Goal: Book appointment/travel/reservation

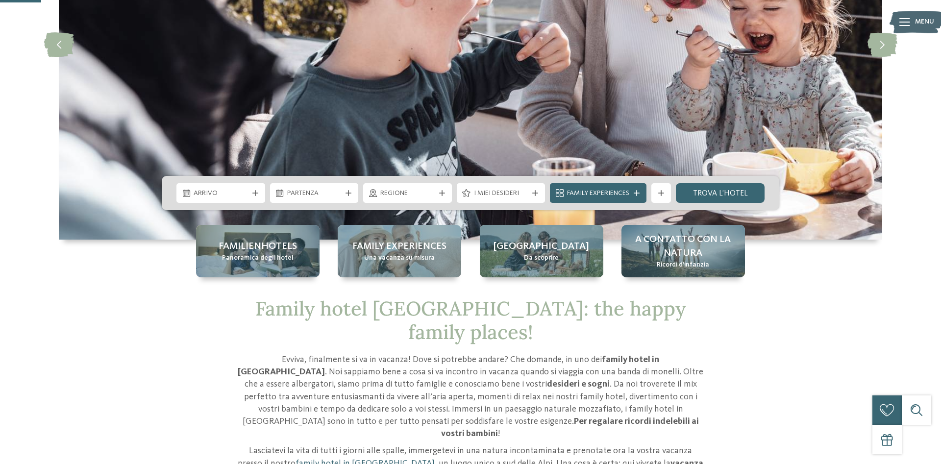
scroll to position [50, 0]
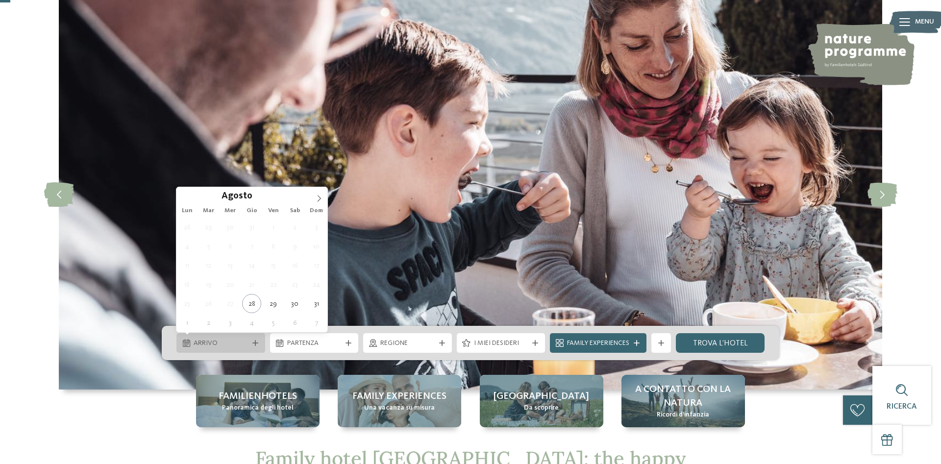
click at [236, 346] on span "Arrivo" at bounding box center [221, 344] width 54 height 10
click at [322, 196] on icon at bounding box center [319, 198] width 7 height 7
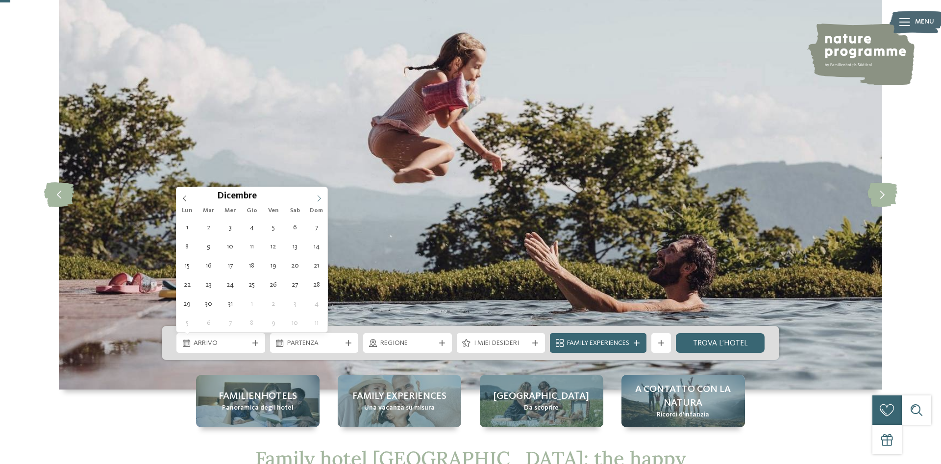
type input "****"
drag, startPoint x: 322, startPoint y: 198, endPoint x: 312, endPoint y: 200, distance: 10.0
click at [322, 198] on icon at bounding box center [319, 198] width 7 height 7
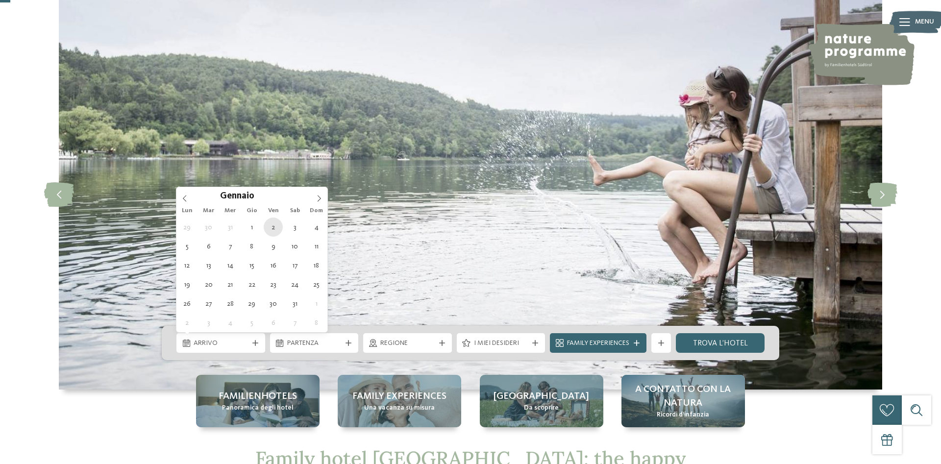
type div "02.01.2026"
type input "****"
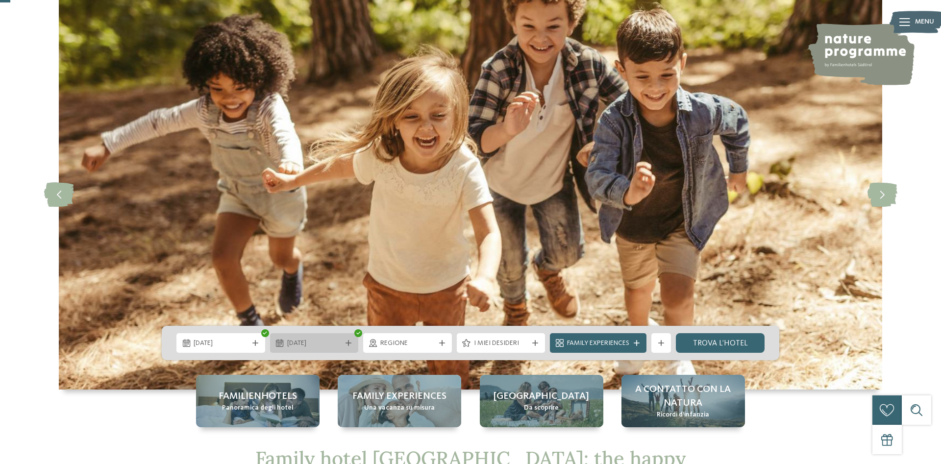
click at [306, 342] on span "02.01.2026" at bounding box center [314, 344] width 54 height 10
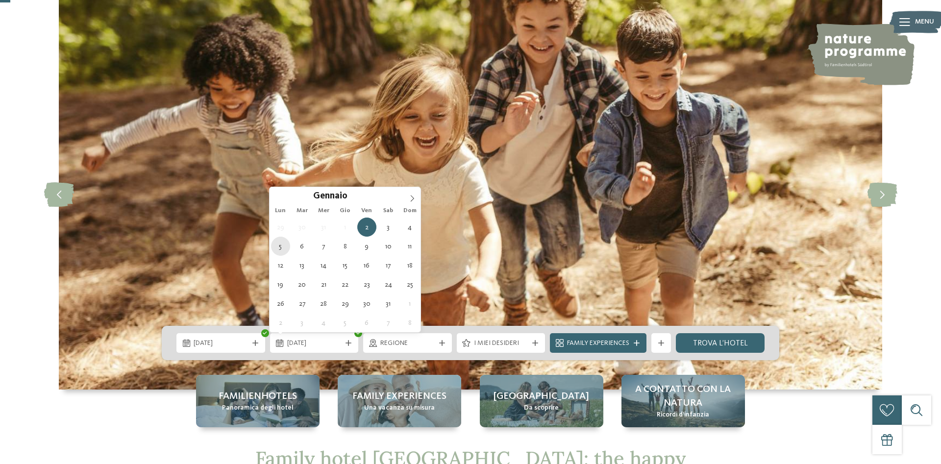
type div "05.01.2026"
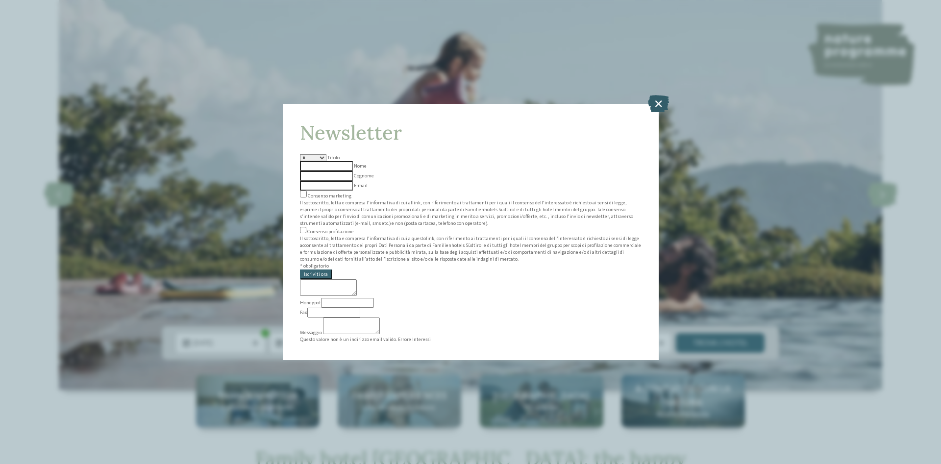
click at [661, 112] on icon at bounding box center [658, 103] width 21 height 17
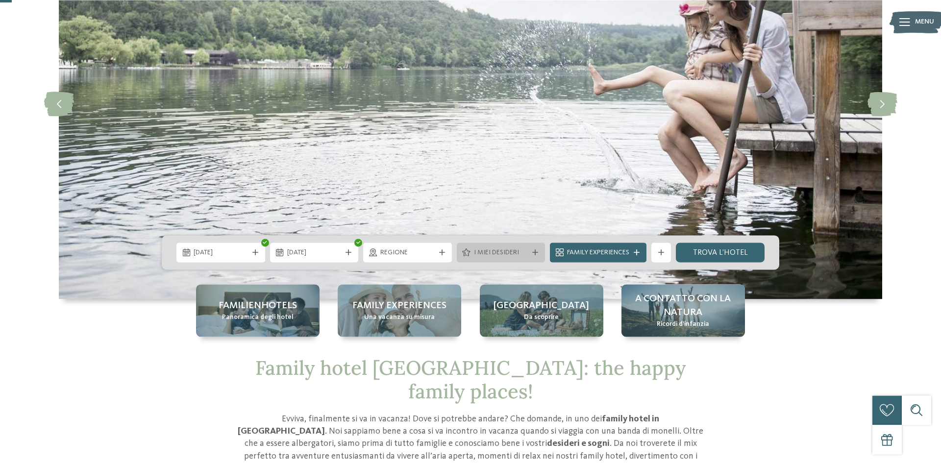
scroll to position [150, 0]
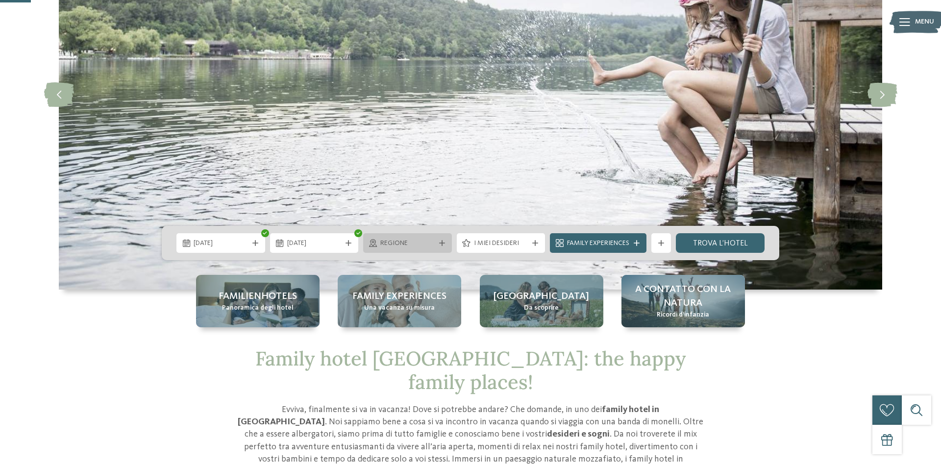
click at [438, 243] on div at bounding box center [442, 243] width 10 height 6
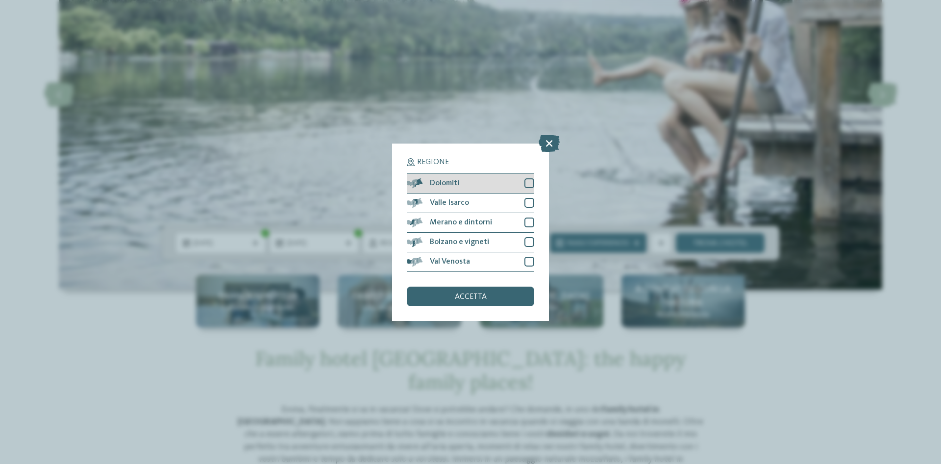
click at [528, 184] on div at bounding box center [529, 183] width 10 height 10
click at [500, 298] on div "accetta" at bounding box center [470, 297] width 127 height 20
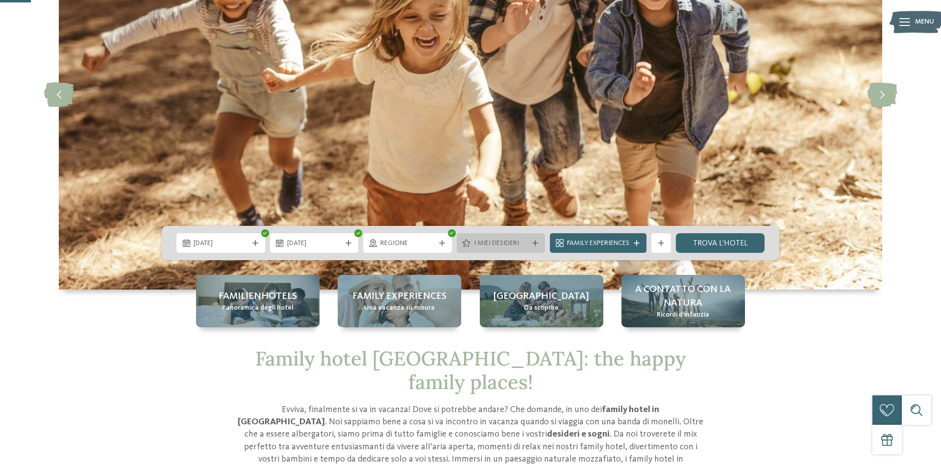
click at [520, 246] on span "I miei desideri" at bounding box center [501, 244] width 54 height 10
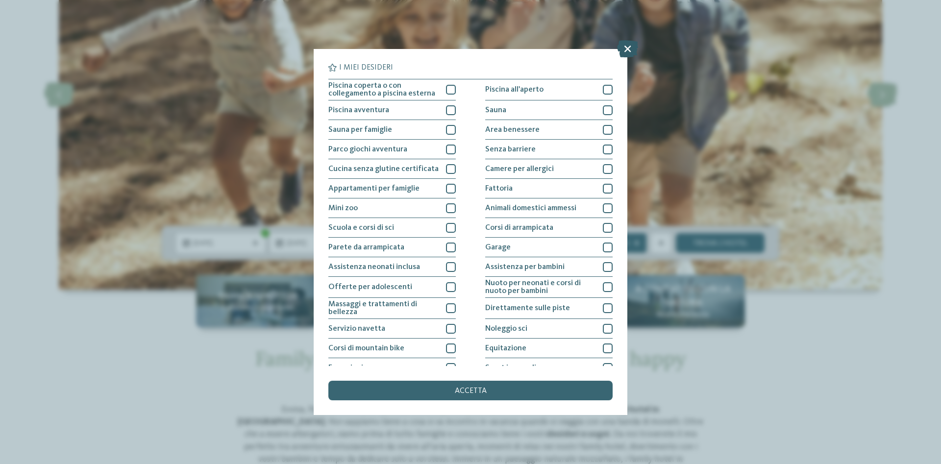
click at [627, 53] on icon at bounding box center [627, 48] width 21 height 17
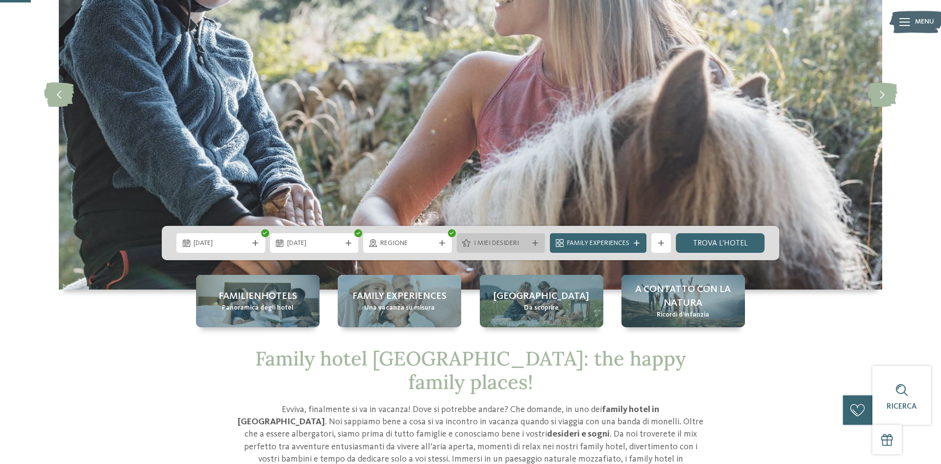
click at [538, 242] on icon at bounding box center [535, 243] width 6 height 6
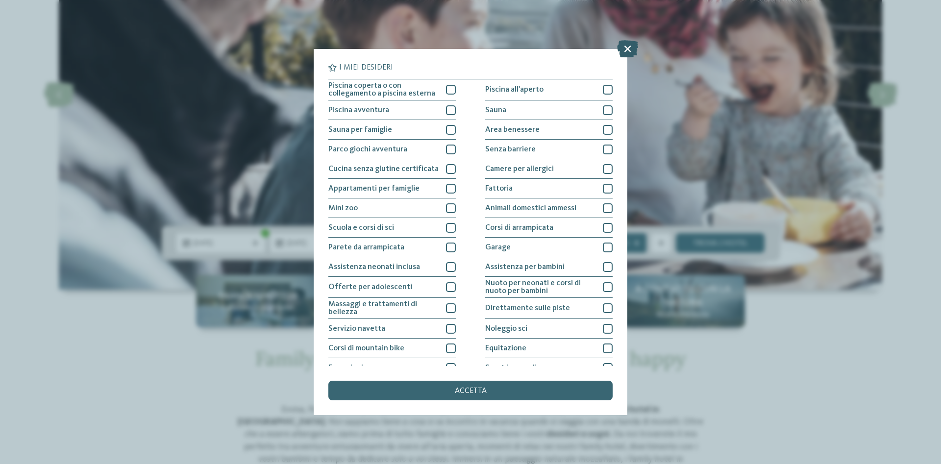
click at [629, 49] on icon at bounding box center [627, 48] width 21 height 17
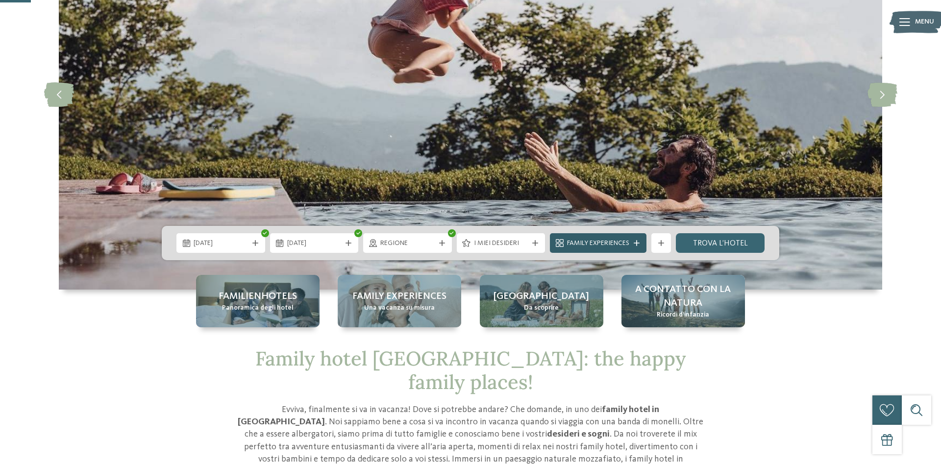
click at [615, 242] on span "Family Experiences" at bounding box center [598, 244] width 62 height 10
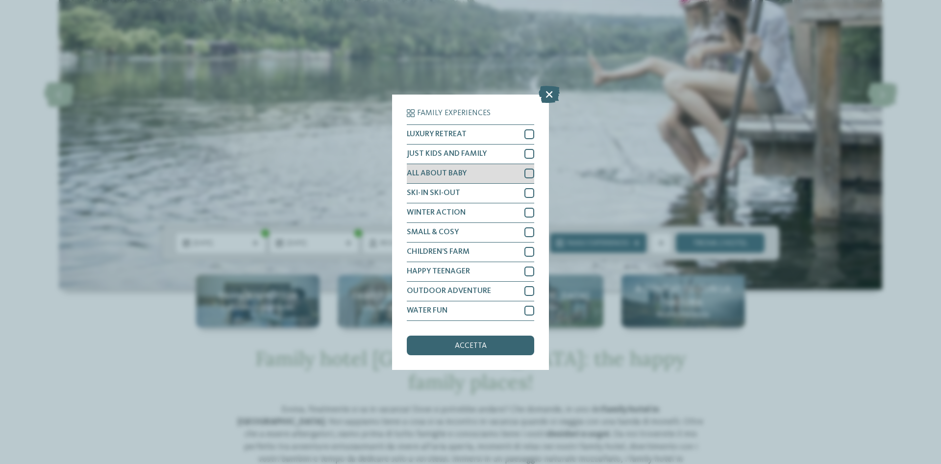
click at [530, 175] on div at bounding box center [529, 174] width 10 height 10
click at [530, 175] on icon at bounding box center [529, 174] width 6 height 6
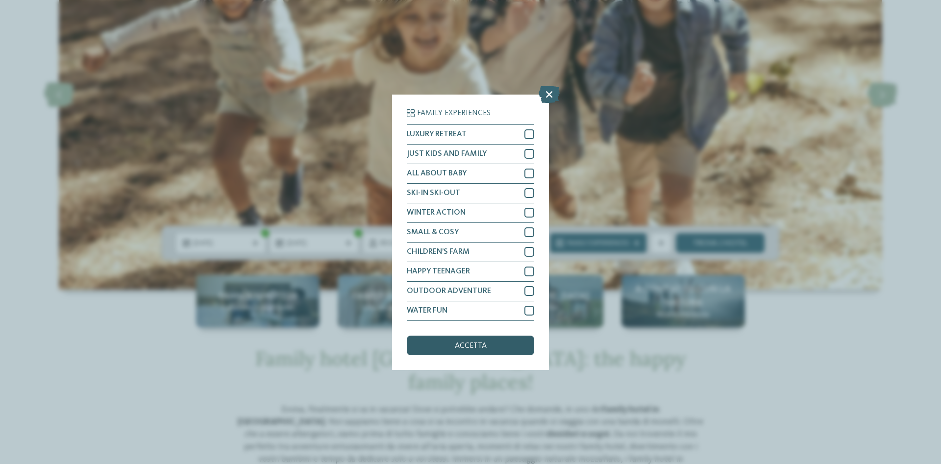
click at [487, 347] on div "accetta" at bounding box center [470, 346] width 127 height 20
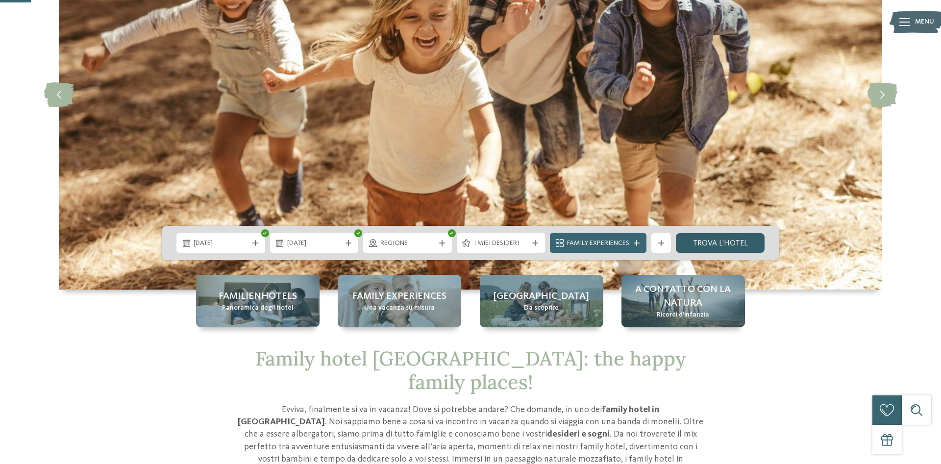
click at [711, 234] on link "trova l’hotel" at bounding box center [720, 243] width 89 height 20
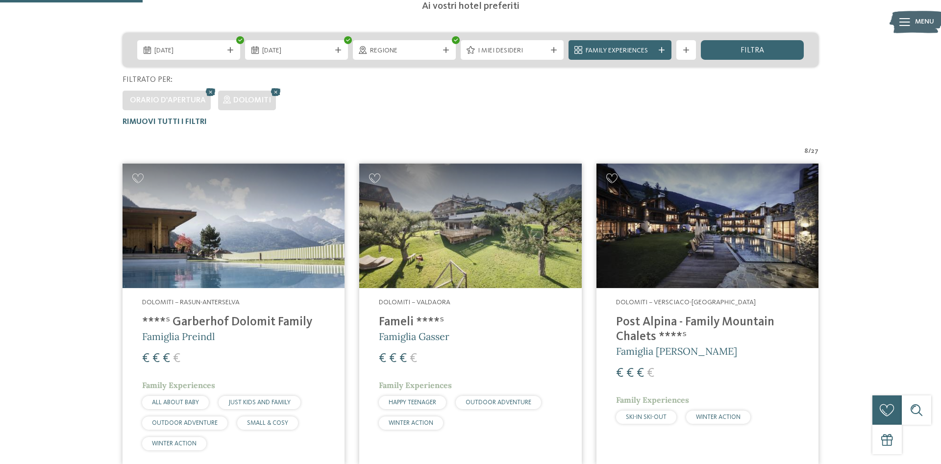
scroll to position [222, 0]
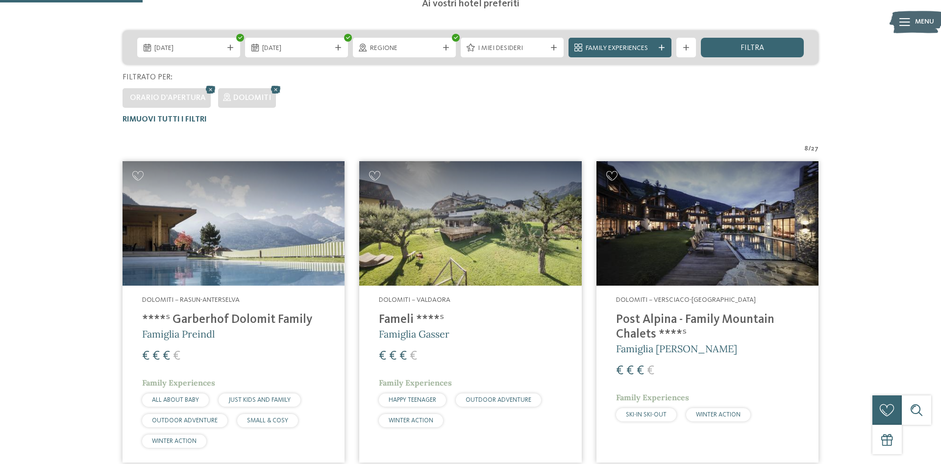
click at [300, 240] on img at bounding box center [234, 223] width 222 height 125
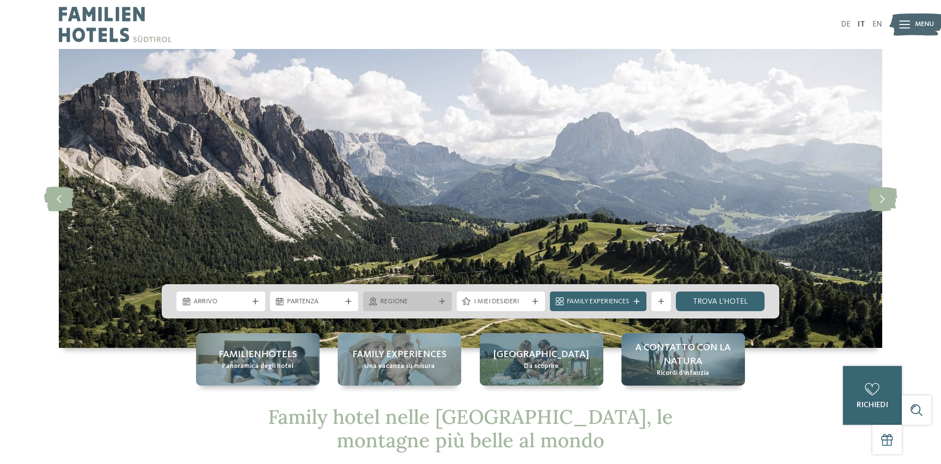
click at [387, 305] on span "Regione" at bounding box center [407, 302] width 54 height 10
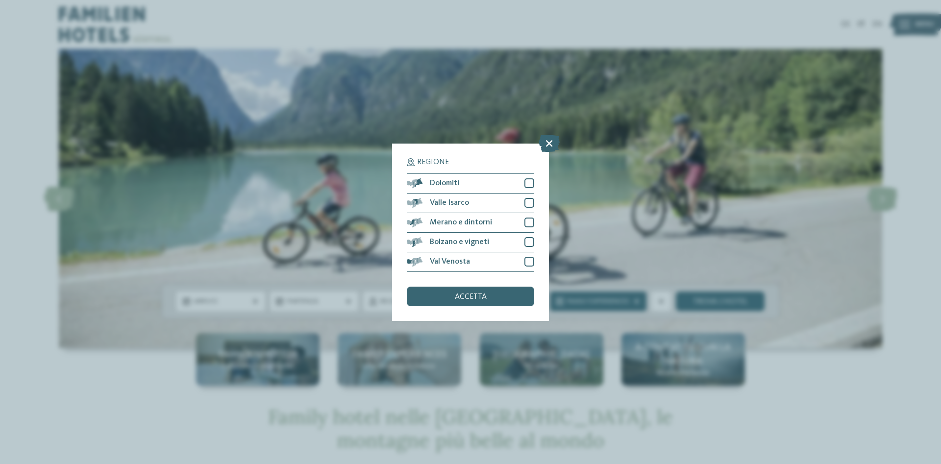
click at [336, 236] on div "Regione Dolomiti" at bounding box center [470, 232] width 941 height 464
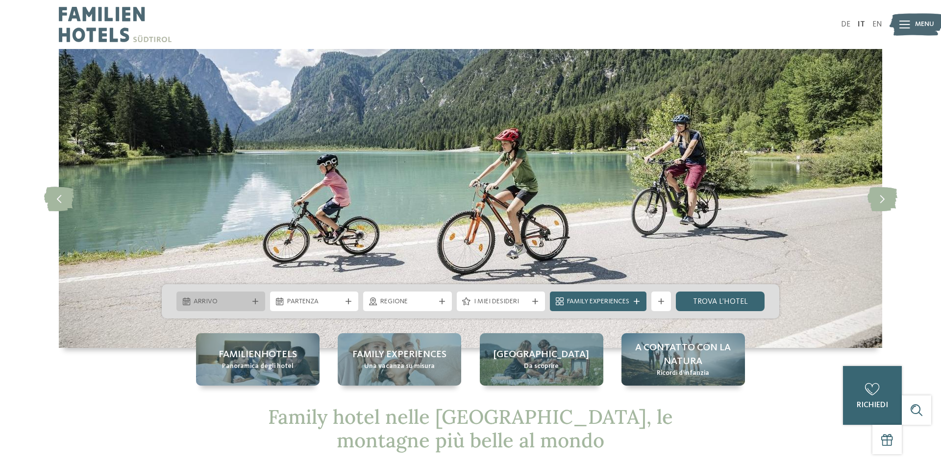
click at [254, 302] on icon at bounding box center [255, 301] width 6 height 6
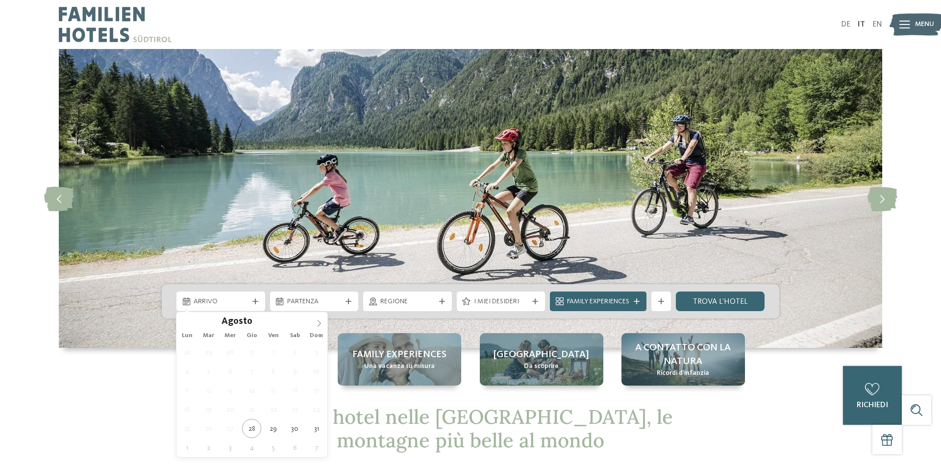
click at [317, 321] on icon at bounding box center [319, 323] width 7 height 7
type input "****"
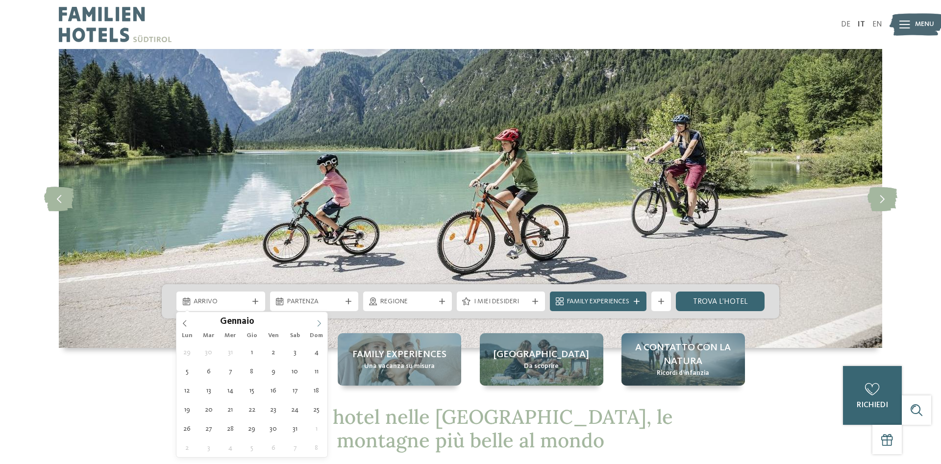
click at [317, 321] on icon at bounding box center [319, 323] width 7 height 7
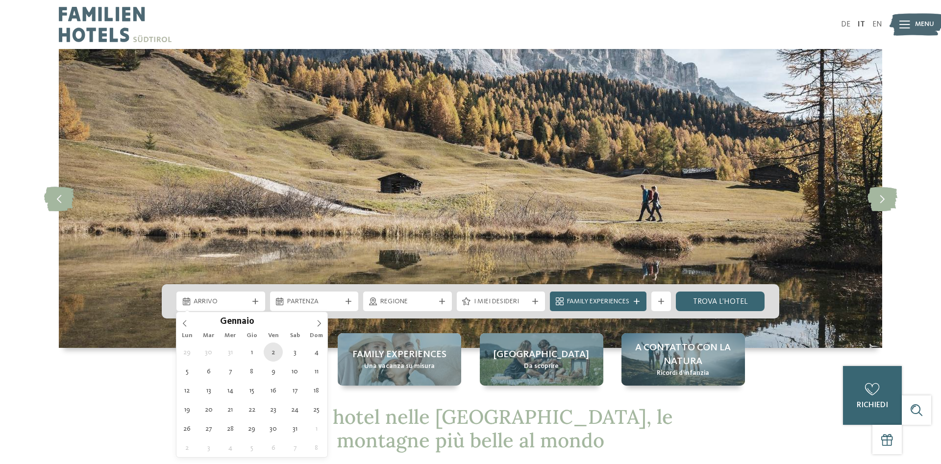
type div "02.01.2026"
type input "****"
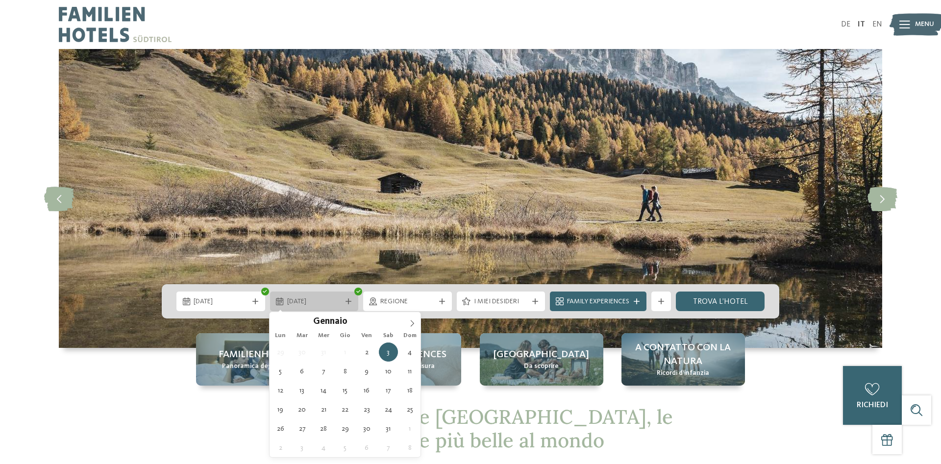
click at [352, 302] on div at bounding box center [349, 301] width 10 height 6
type div "05.01.2026"
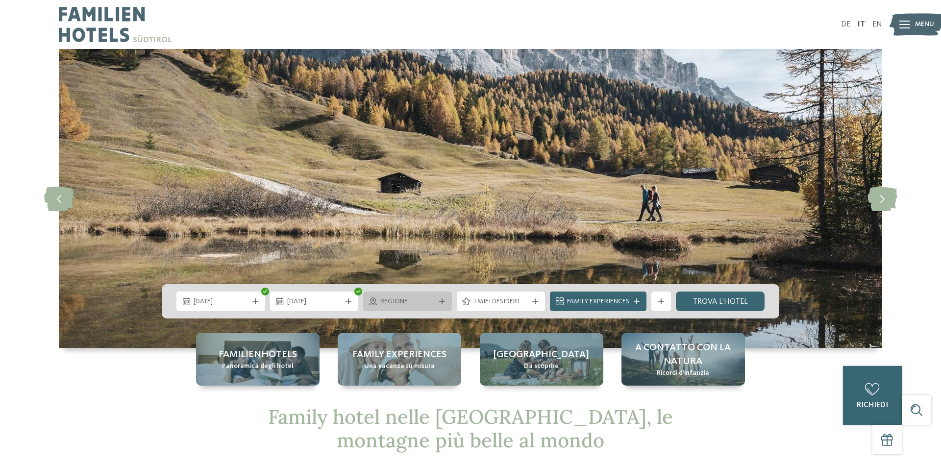
click at [426, 306] on span "Regione" at bounding box center [407, 302] width 54 height 10
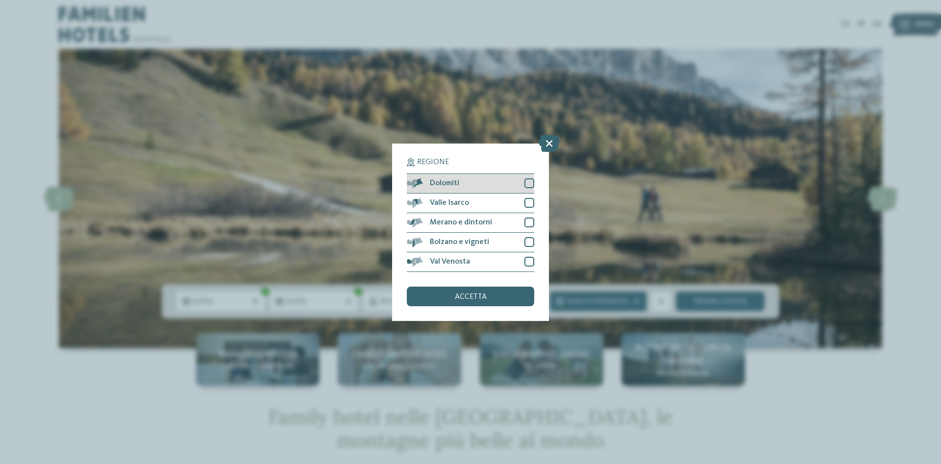
click at [530, 185] on div at bounding box center [529, 183] width 10 height 10
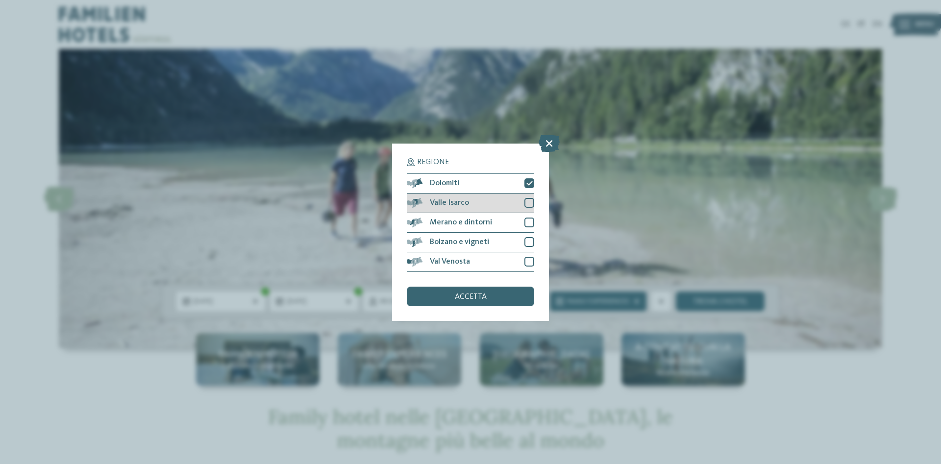
drag, startPoint x: 529, startPoint y: 199, endPoint x: 528, endPoint y: 210, distance: 10.9
click at [529, 199] on div at bounding box center [529, 203] width 10 height 10
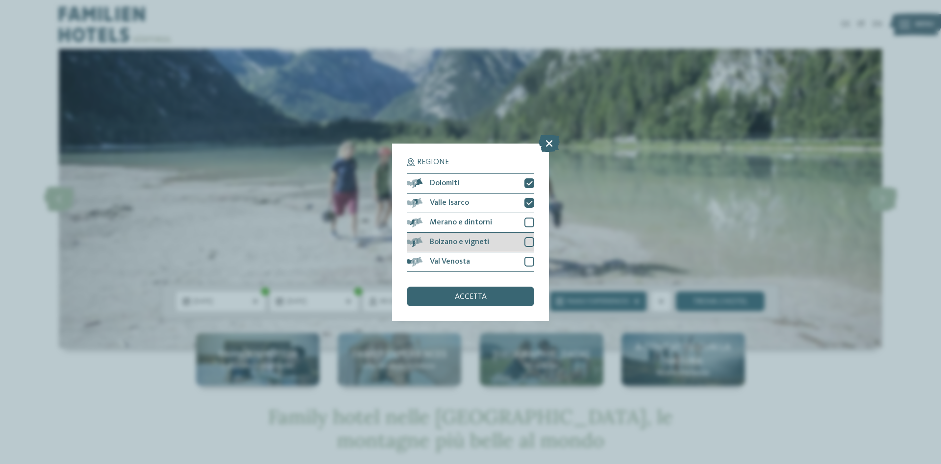
drag, startPoint x: 527, startPoint y: 219, endPoint x: 532, endPoint y: 233, distance: 15.0
click at [527, 219] on div at bounding box center [529, 223] width 10 height 10
click at [530, 240] on div at bounding box center [529, 242] width 10 height 10
click at [532, 263] on div at bounding box center [529, 262] width 10 height 10
click at [486, 302] on div "accetta" at bounding box center [470, 297] width 127 height 20
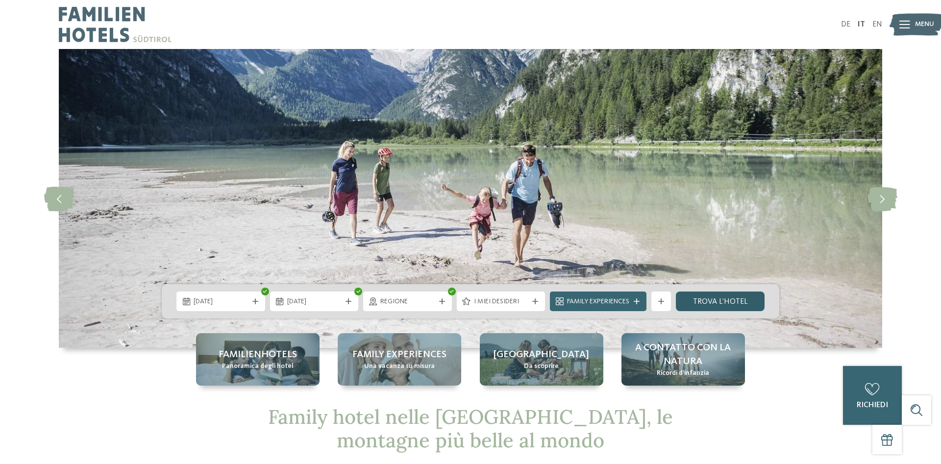
click at [724, 301] on link "trova l’hotel" at bounding box center [720, 302] width 89 height 20
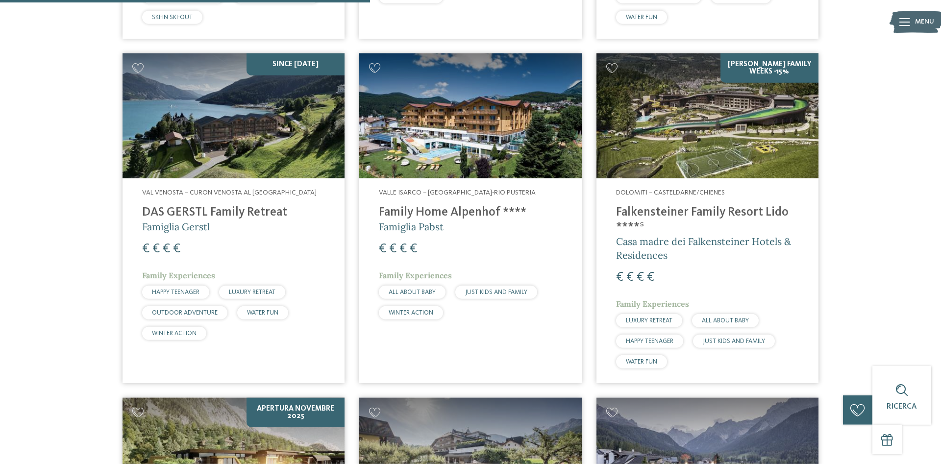
scroll to position [921, 0]
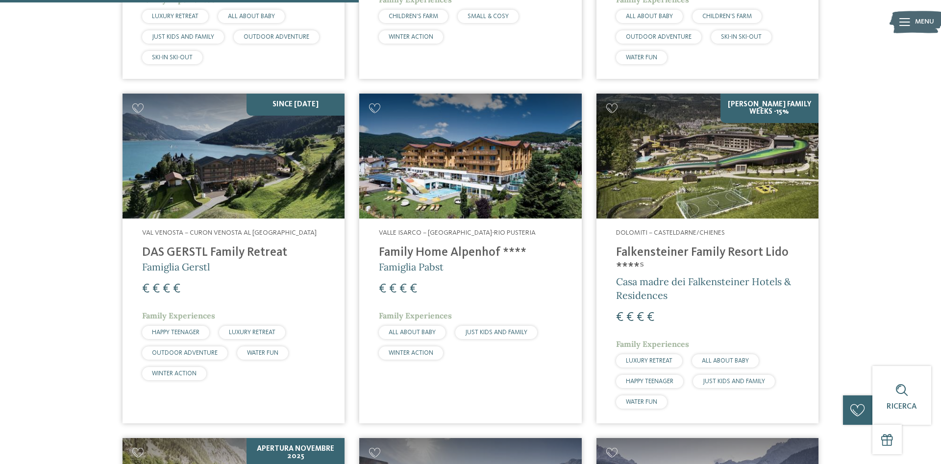
click at [272, 184] on img at bounding box center [234, 156] width 222 height 125
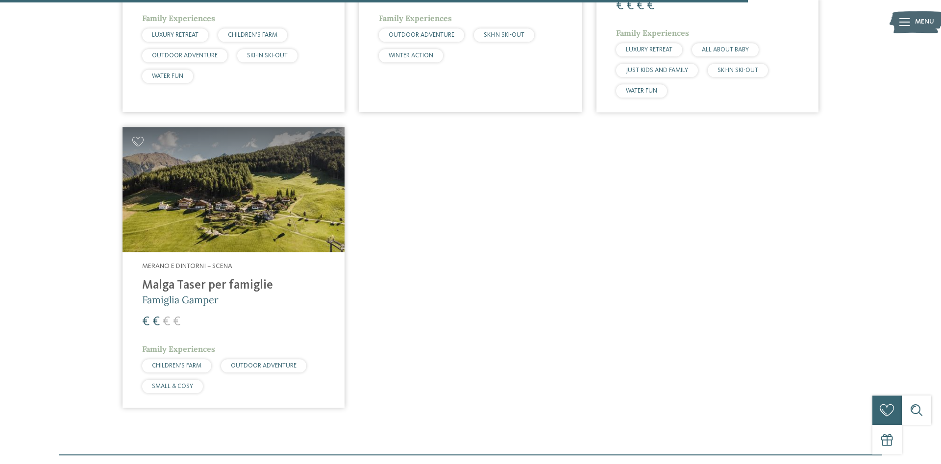
scroll to position [1921, 0]
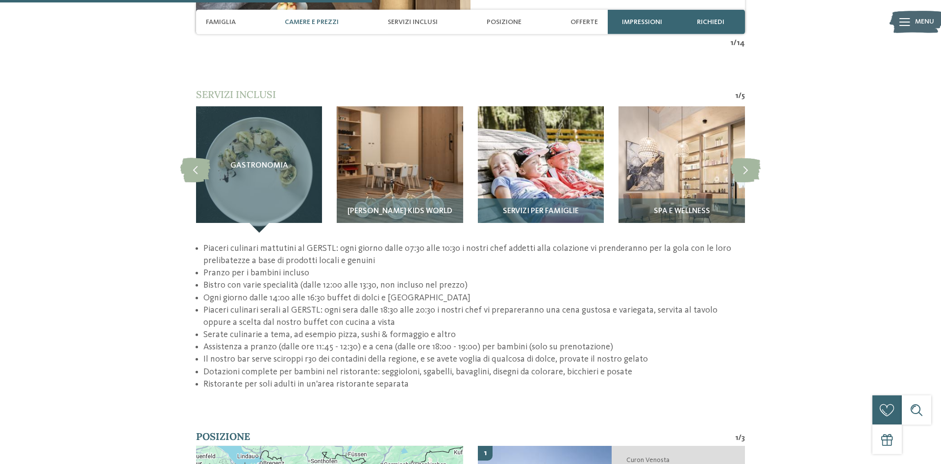
scroll to position [1300, 0]
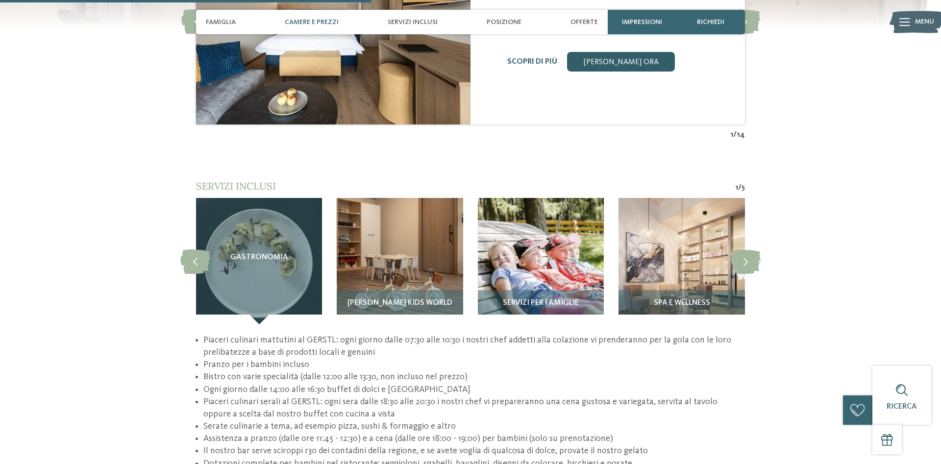
click at [653, 70] on link "[PERSON_NAME] ora" at bounding box center [621, 62] width 108 height 20
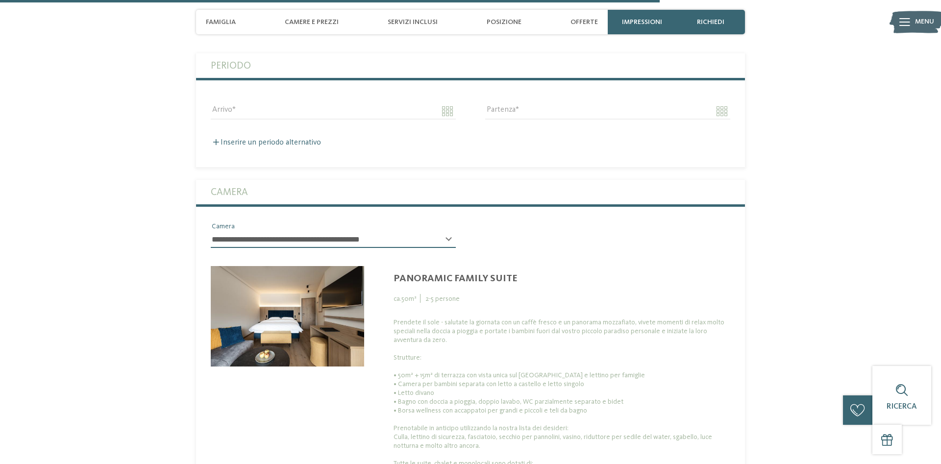
scroll to position [2488, 0]
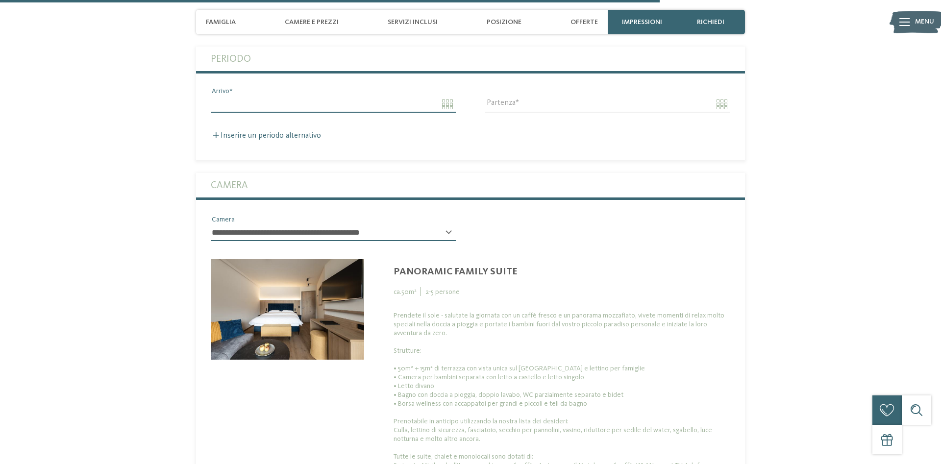
click at [442, 113] on input "Arrivo" at bounding box center [333, 104] width 245 height 17
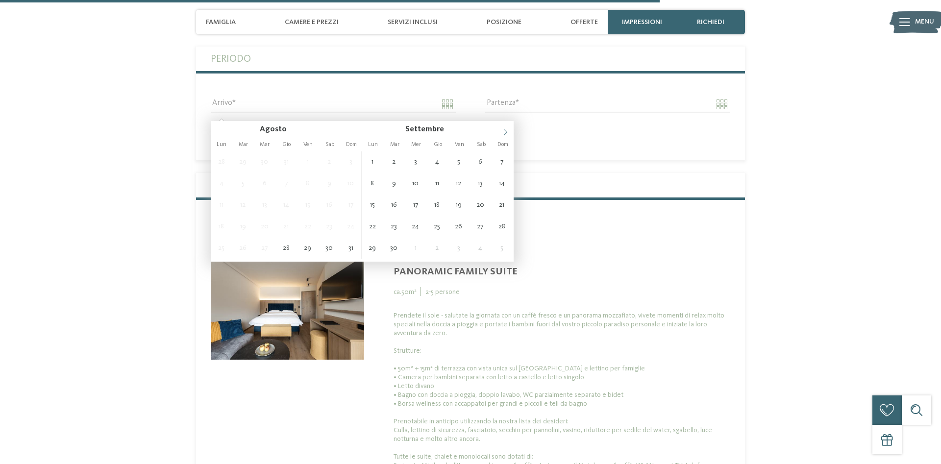
click at [499, 132] on span at bounding box center [505, 129] width 17 height 17
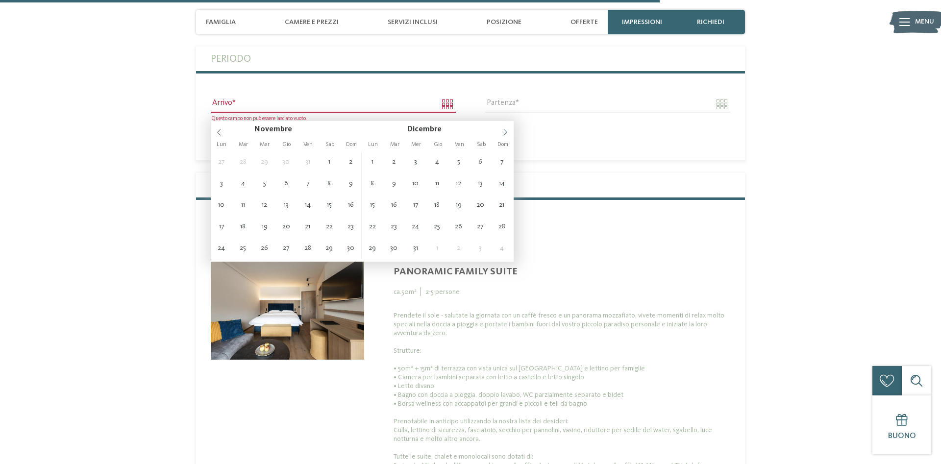
type input "****"
click at [499, 132] on span at bounding box center [505, 129] width 17 height 17
type input "**********"
type input "****"
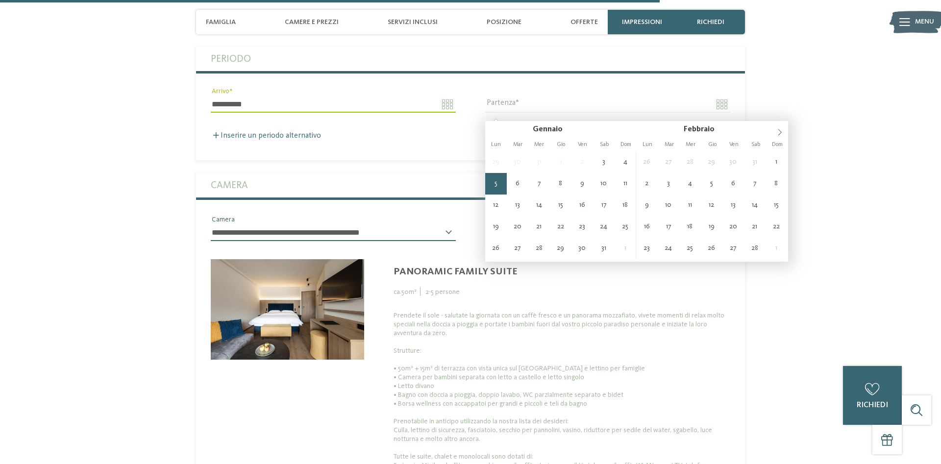
type input "**********"
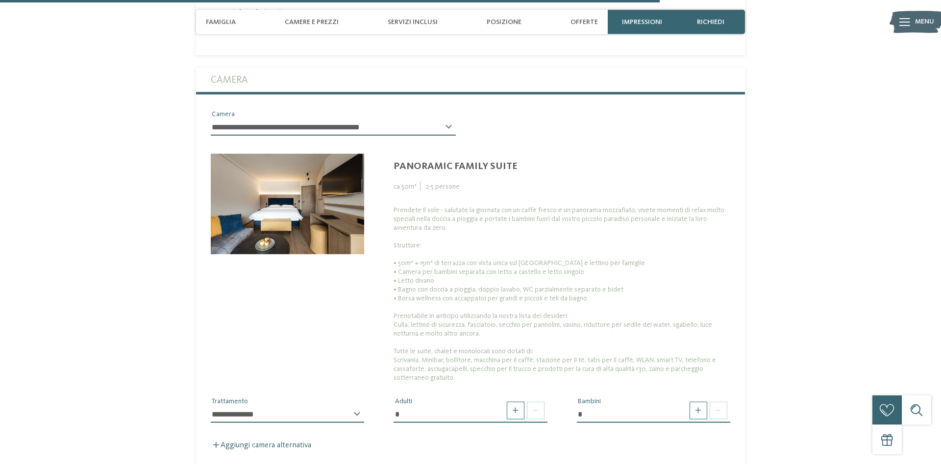
scroll to position [2638, 0]
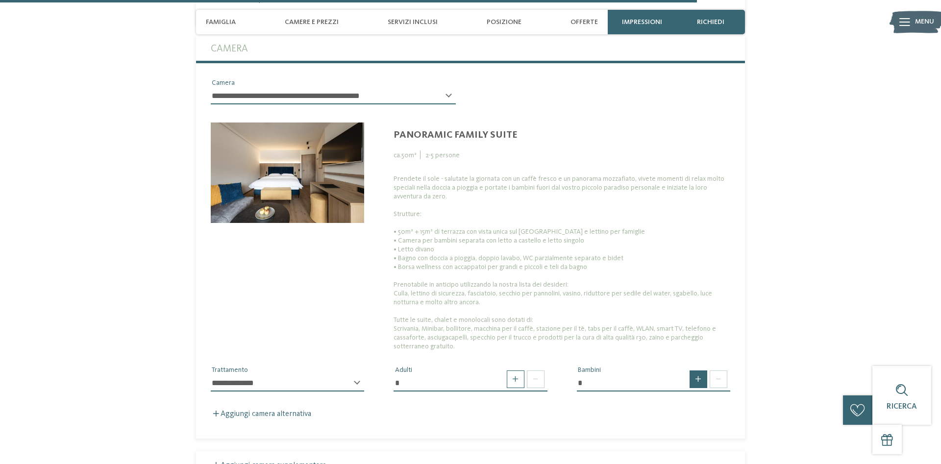
click at [694, 388] on span at bounding box center [699, 380] width 18 height 18
type input "*"
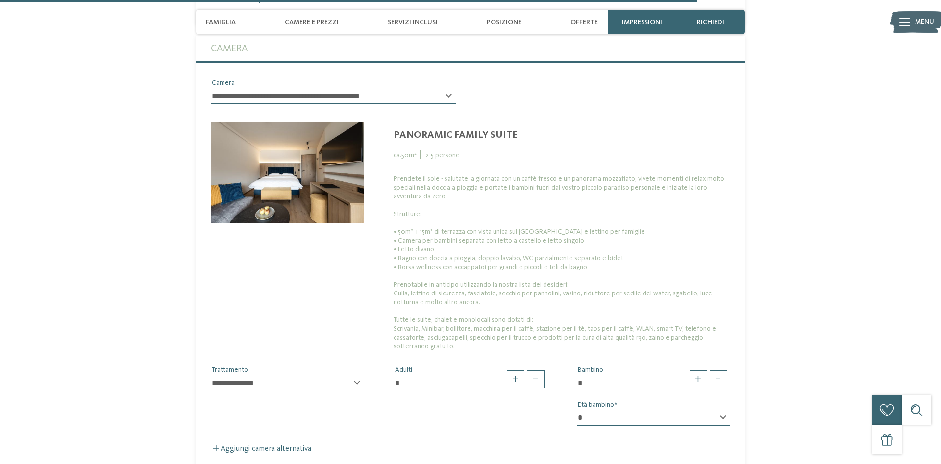
click at [577, 410] on select "* * * * * * * * * * * ** ** ** ** ** ** ** **" at bounding box center [653, 418] width 153 height 17
select select "*"
click option "*" at bounding box center [0, 0] width 0 height 0
click at [527, 444] on div "**********" at bounding box center [470, 266] width 549 height 376
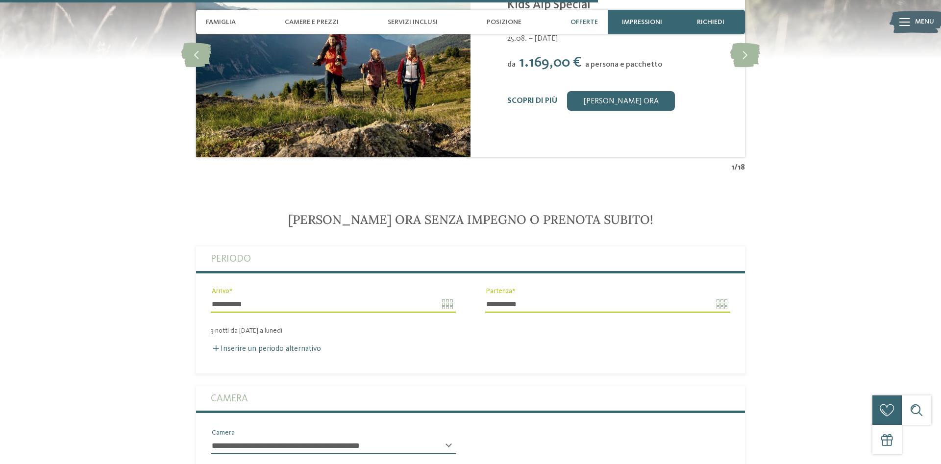
scroll to position [2138, 0]
